Goal: Transaction & Acquisition: Purchase product/service

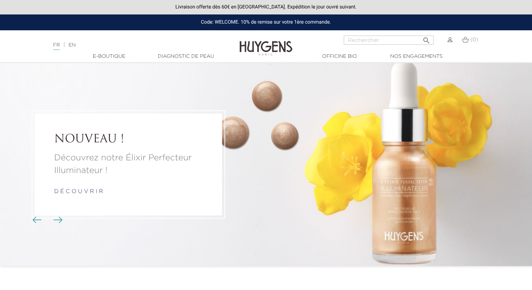
click at [388, 41] on input "Rechercher" at bounding box center [389, 40] width 90 height 9
paste input "Crème Visage Élixir"
type input "Crème Visage Élixir"
click at [420, 33] on button " Rechercher" at bounding box center [426, 37] width 13 height 9
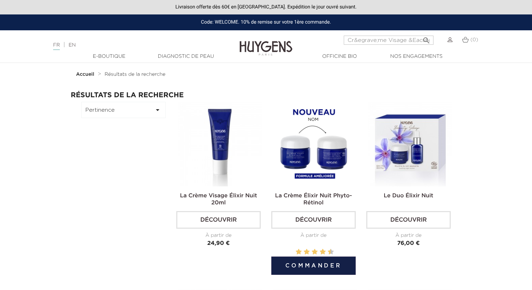
click at [309, 144] on img at bounding box center [315, 144] width 84 height 84
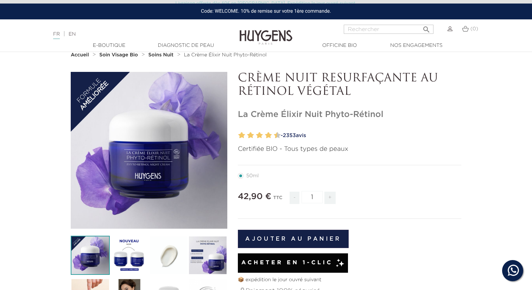
scroll to position [19, 0]
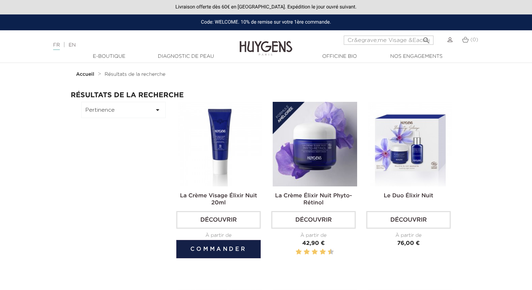
click at [244, 146] on img at bounding box center [220, 144] width 84 height 84
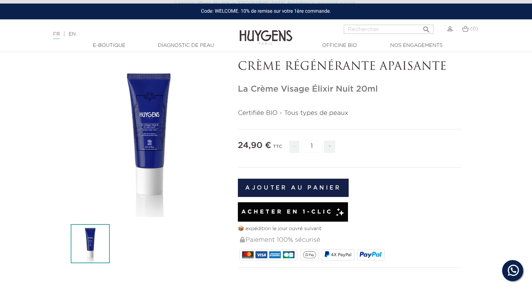
scroll to position [32, 0]
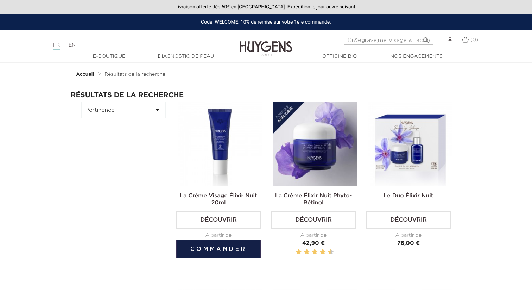
click at [220, 171] on img at bounding box center [220, 144] width 84 height 84
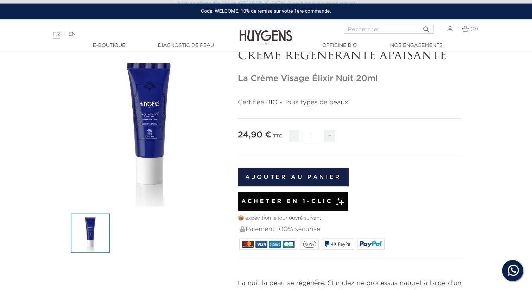
scroll to position [44, 0]
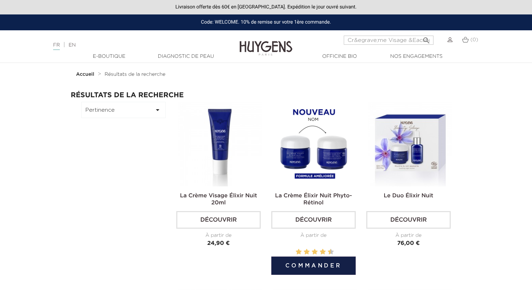
click at [333, 150] on img at bounding box center [315, 144] width 84 height 84
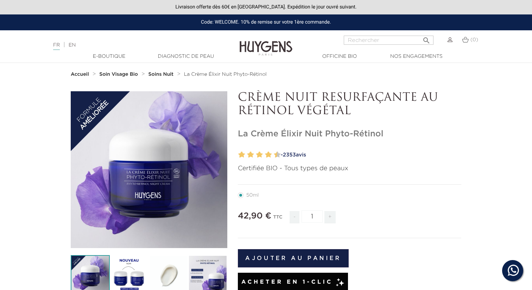
click at [486, 93] on section "" at bounding box center [266, 292] width 532 height 402
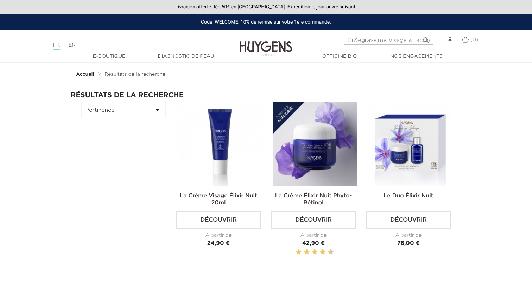
click at [407, 141] on img at bounding box center [410, 144] width 84 height 84
click at [399, 37] on input "Cr&egrave;me Visage &Eacute;lixir" at bounding box center [389, 40] width 90 height 9
paste input "Le Booste"
type input "Le Booster"
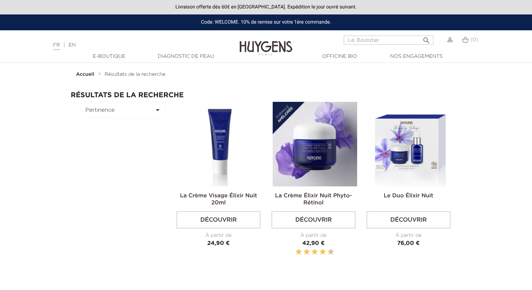
click at [420, 33] on button " Rechercher" at bounding box center [426, 37] width 13 height 9
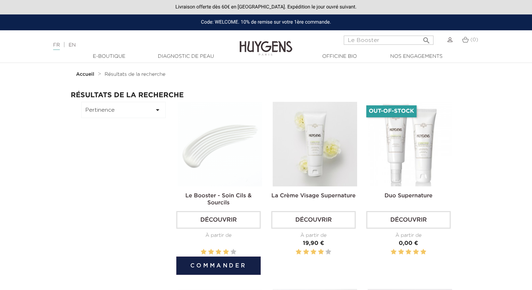
click at [249, 135] on img at bounding box center [220, 144] width 84 height 84
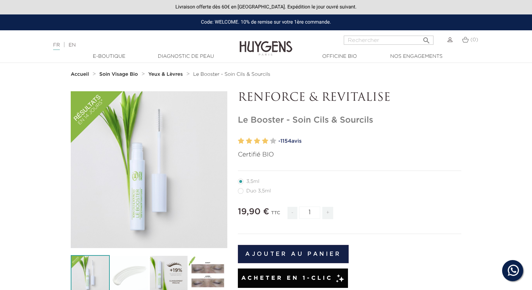
click at [26, 126] on section "  " at bounding box center [266, 290] width 532 height 398
click at [151, 139] on div "" at bounding box center [149, 169] width 157 height 157
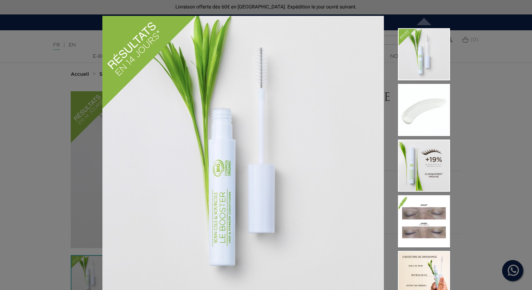
click at [76, 122] on div "Certifié BIO  " at bounding box center [266, 145] width 532 height 290
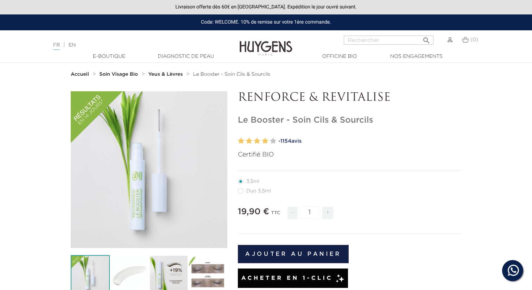
click at [76, 122] on div at bounding box center [266, 145] width 532 height 290
click at [266, 91] on p "RENFORCE & REVITALISE" at bounding box center [349, 97] width 223 height 13
click at [265, 91] on p "RENFORCE & REVITALISE" at bounding box center [349, 97] width 223 height 13
click at [243, 118] on h1 "Le Booster - Soin Cils & Sourcils" at bounding box center [349, 120] width 223 height 10
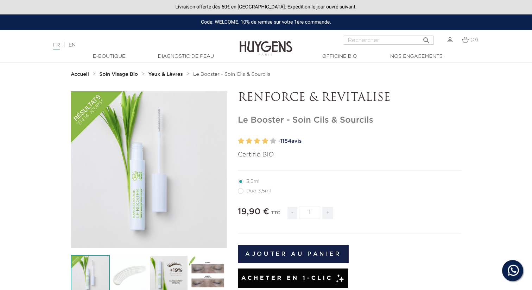
click at [243, 118] on h1 "Le Booster - Soin Cils & Sourcils" at bounding box center [349, 120] width 223 height 10
copy div "Le Booster - Soin Cils & Sourcils"
click at [340, 97] on p "RENFORCE & REVITALISE" at bounding box center [349, 97] width 223 height 13
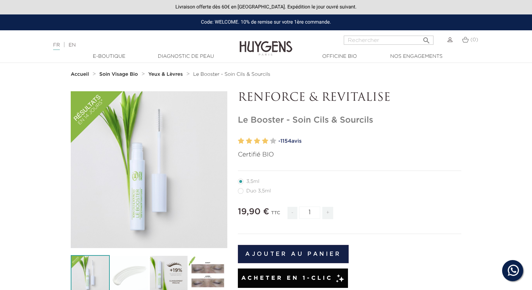
copy div "RENFORCE & REVITALISE"
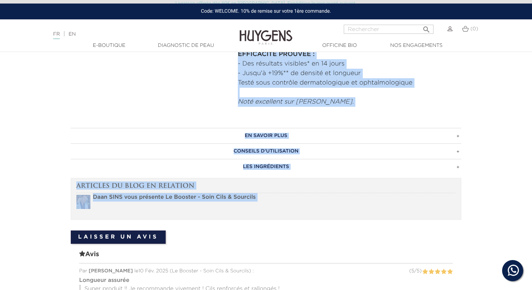
scroll to position [376, 0]
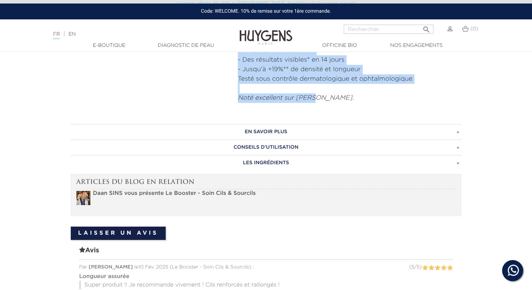
drag, startPoint x: 235, startPoint y: 190, endPoint x: 369, endPoint y: 100, distance: 162.1
copy div "Ce soin revitalisant pour les cils et les sourcils aide à empêcher la casse et …"
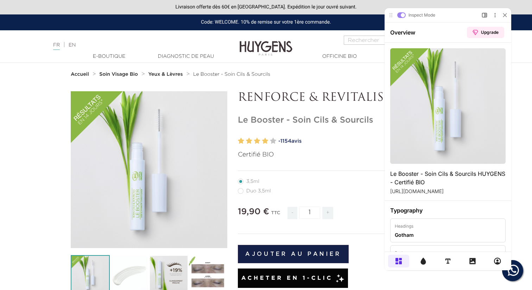
scroll to position [0, 0]
click at [425, 264] on icon at bounding box center [423, 260] width 7 height 7
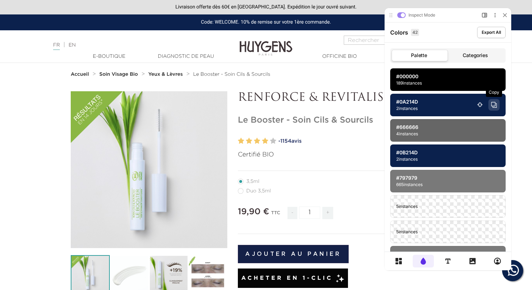
click at [494, 106] on icon at bounding box center [493, 104] width 4 height 4
click at [395, 259] on icon at bounding box center [398, 260] width 7 height 7
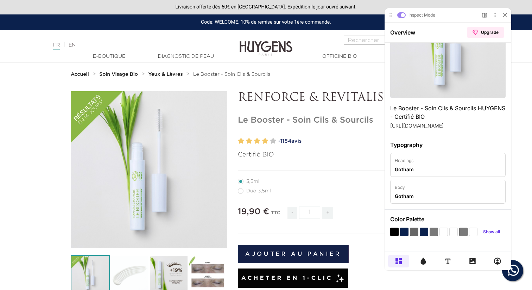
scroll to position [112, 0]
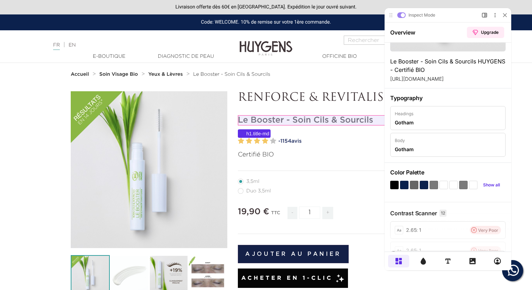
click at [312, 116] on h1 "Le Booster - Soin Cils & Sourcils" at bounding box center [349, 120] width 223 height 10
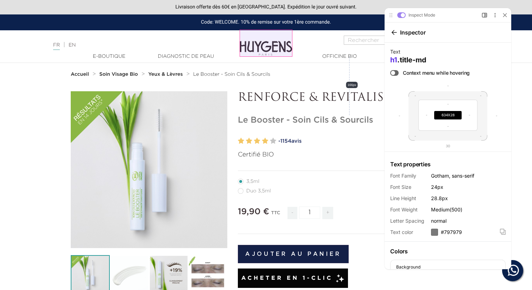
click at [264, 47] on img at bounding box center [266, 43] width 53 height 27
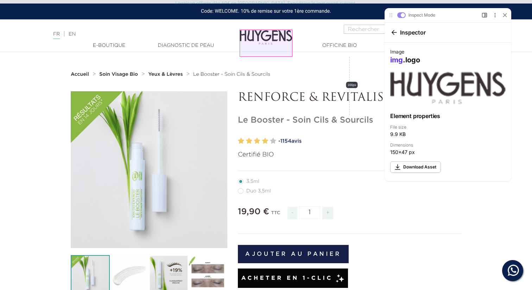
scroll to position [283, 0]
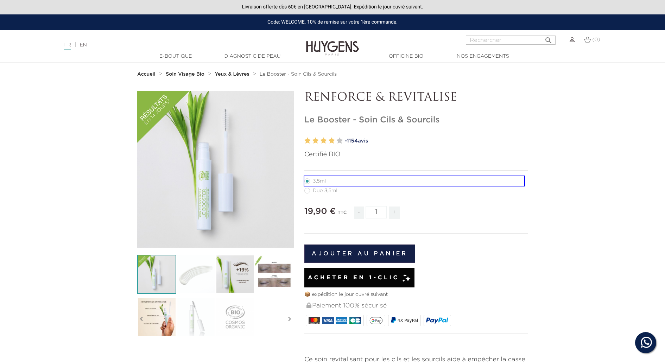
click at [521, 185] on ul "3,5ml Duo 3,5ml" at bounding box center [415, 185] width 223 height 19
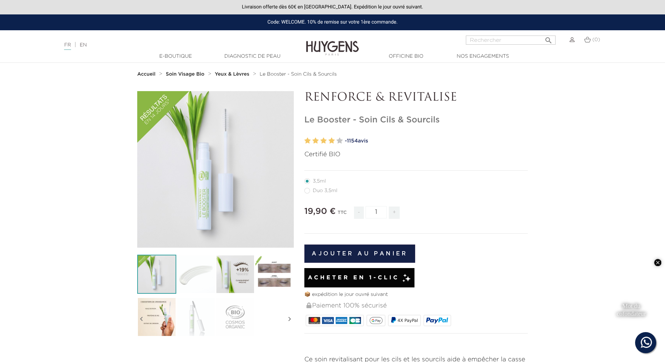
click at [532, 289] on video "Play Story for Mot du cofondateur" at bounding box center [631, 310] width 54 height 96
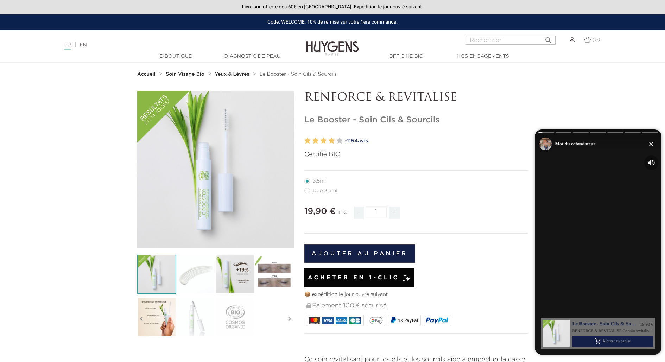
click at [532, 251] on div at bounding box center [598, 241] width 127 height 225
click at [532, 250] on div at bounding box center [598, 241] width 127 height 225
click at [532, 208] on div at bounding box center [598, 241] width 127 height 225
click at [532, 214] on div at bounding box center [598, 241] width 127 height 225
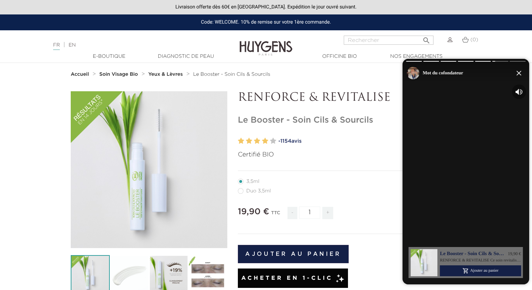
click at [517, 72] on icon "Close the story feed" at bounding box center [518, 72] width 5 height 5
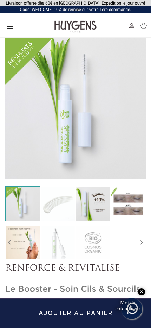
click at [129, 289] on span "Mot du cofondateur" at bounding box center [127, 306] width 25 height 12
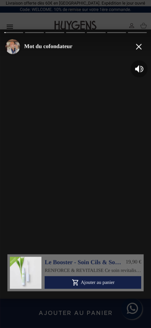
click at [139, 47] on icon "Close the story feed" at bounding box center [140, 47] width 6 height 6
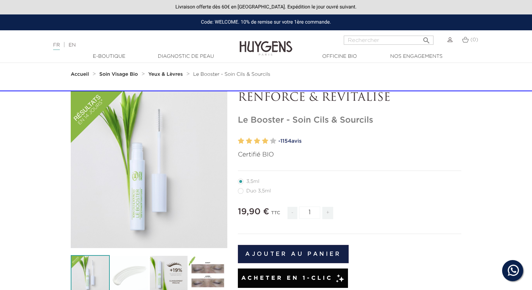
click at [24, 211] on section "  " at bounding box center [266, 290] width 532 height 398
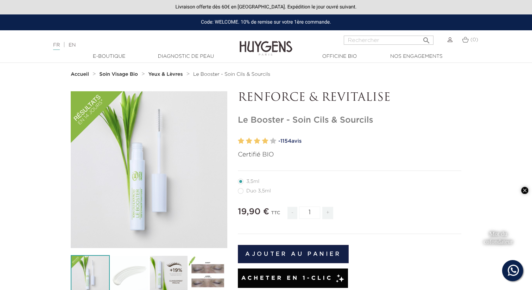
click at [477, 214] on video "Play Story for Mot du cofondateur" at bounding box center [498, 238] width 54 height 96
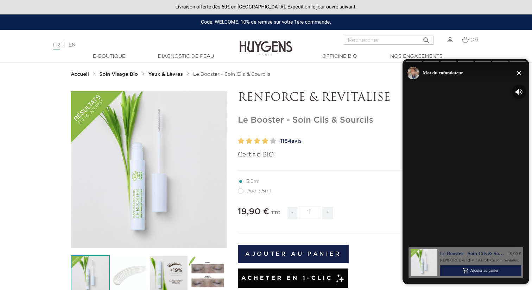
click at [391, 190] on div at bounding box center [266, 145] width 532 height 290
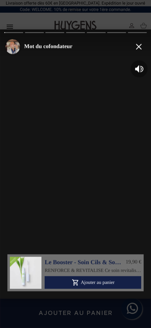
click at [137, 44] on icon "Close the story feed" at bounding box center [140, 47] width 6 height 6
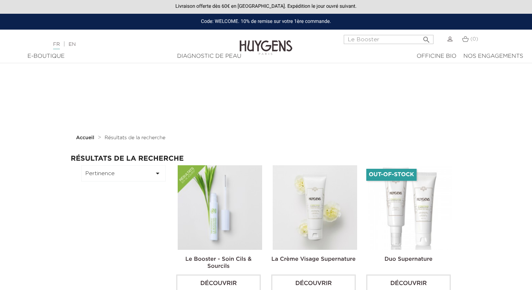
scroll to position [63, 0]
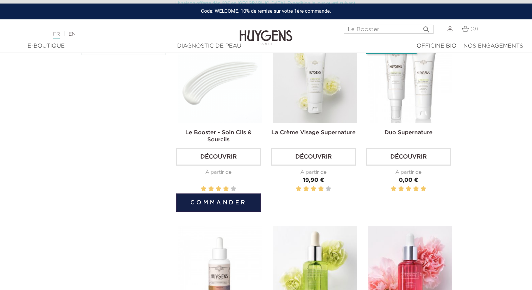
click at [151, 79] on img at bounding box center [220, 81] width 84 height 84
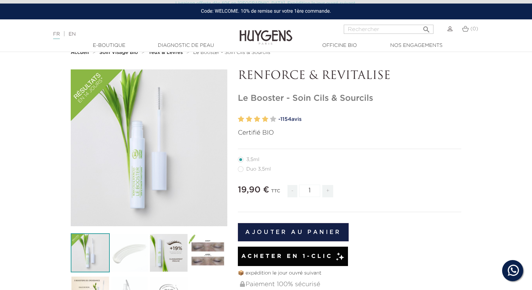
scroll to position [10, 0]
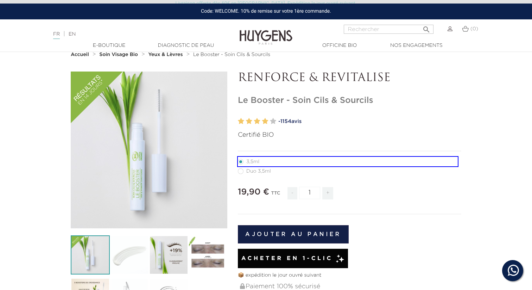
click at [453, 158] on li "3,5ml" at bounding box center [348, 161] width 220 height 9
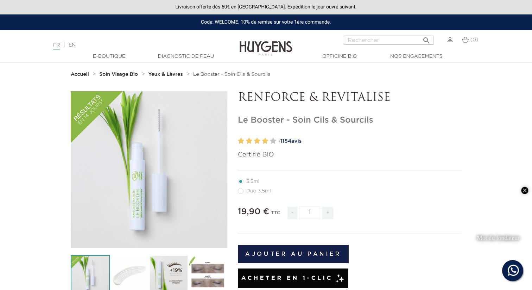
click at [489, 214] on video "Play Story for Mot du fondateur" at bounding box center [498, 238] width 54 height 96
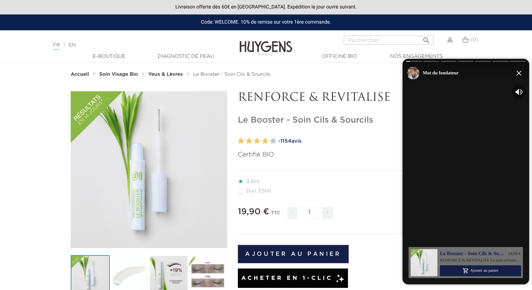
click at [518, 72] on icon "Close the story feed" at bounding box center [518, 73] width 5 height 5
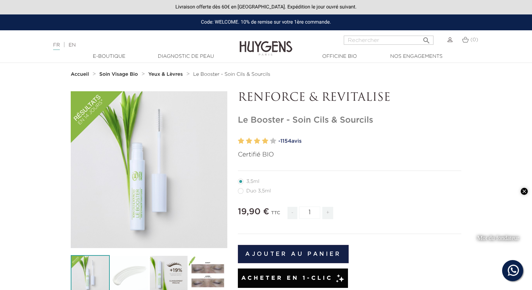
click at [392, 144] on link "- 1154 avis" at bounding box center [369, 141] width 183 height 11
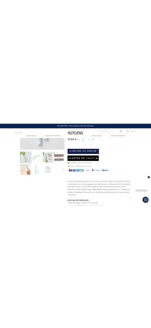
scroll to position [107, 0]
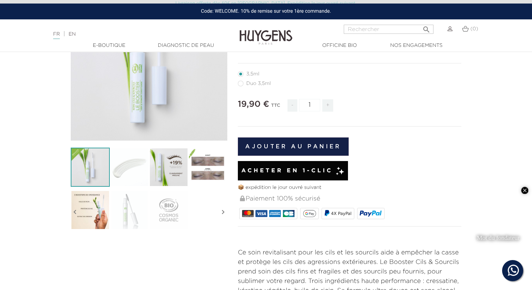
click at [481, 214] on video "Play Story for Mot du fondateur" at bounding box center [498, 238] width 54 height 96
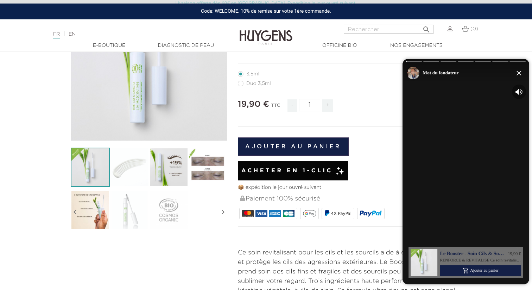
click at [518, 92] on icon "Unmute the Mot du fondateur story" at bounding box center [517, 92] width 3 height 6
click at [510, 204] on div at bounding box center [465, 171] width 127 height 225
click at [389, 137] on div at bounding box center [266, 145] width 532 height 290
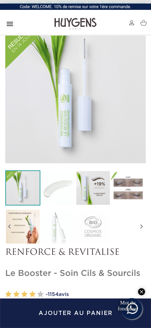
scroll to position [0, 0]
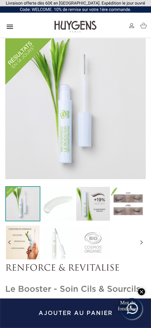
click at [120, 289] on span "Mot du fondateur" at bounding box center [128, 306] width 20 height 12
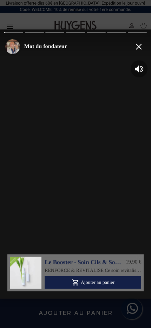
click at [138, 68] on icon "Unmute the Mot du fondateur story" at bounding box center [137, 68] width 4 height 7
